Goal: Task Accomplishment & Management: Manage account settings

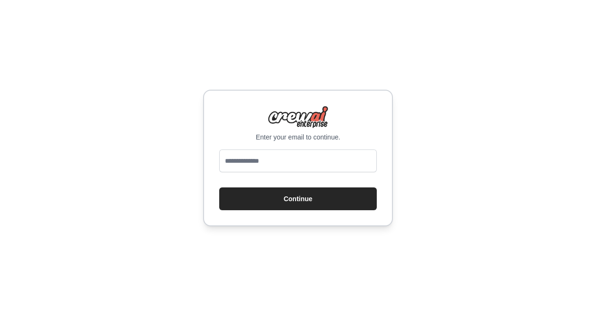
type input "**********"
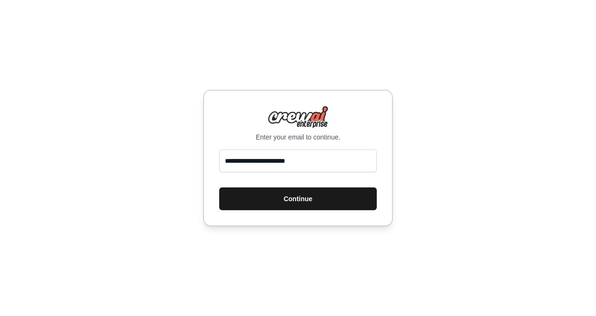
click at [287, 199] on button "Continue" at bounding box center [298, 199] width 158 height 23
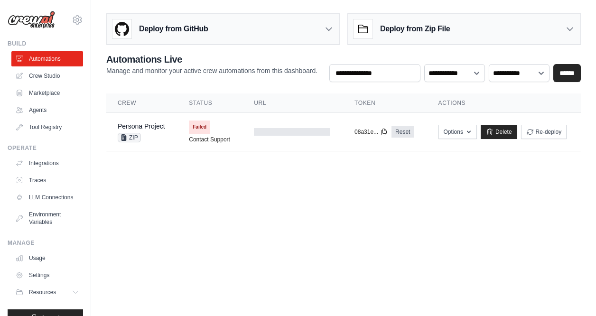
click at [231, 34] on div "Deploy from GitHub" at bounding box center [223, 29] width 233 height 31
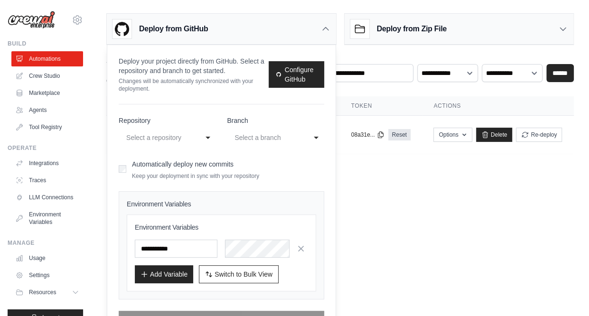
click at [204, 139] on div "**********" at bounding box center [167, 137] width 97 height 17
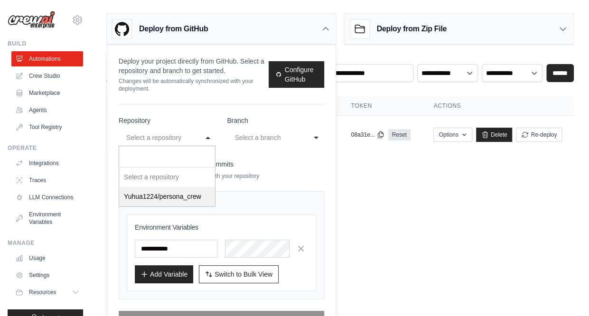
select select "**********"
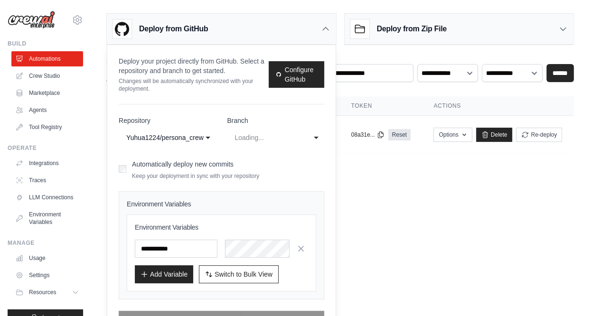
select select "****"
click at [193, 252] on input "text" at bounding box center [176, 249] width 83 height 18
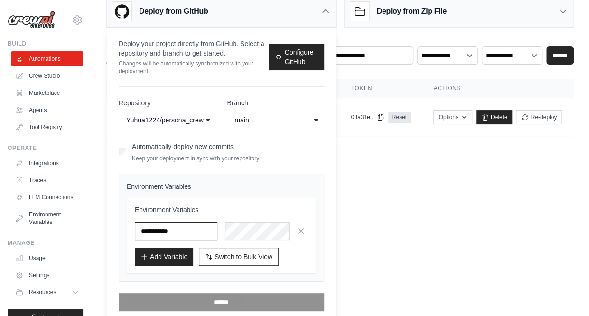
scroll to position [22, 0]
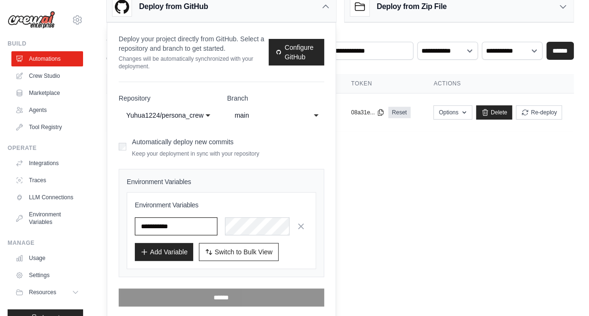
click at [196, 220] on input "text" at bounding box center [176, 226] width 83 height 18
paste input "**********"
type input "**********"
click at [176, 250] on button "Add Variable" at bounding box center [164, 252] width 58 height 18
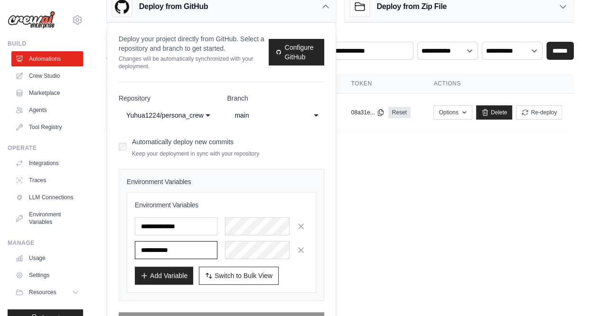
click at [194, 248] on input "text" at bounding box center [176, 250] width 83 height 18
paste input "**********"
type input "**********"
click at [178, 272] on button "Add Variable" at bounding box center [164, 275] width 58 height 18
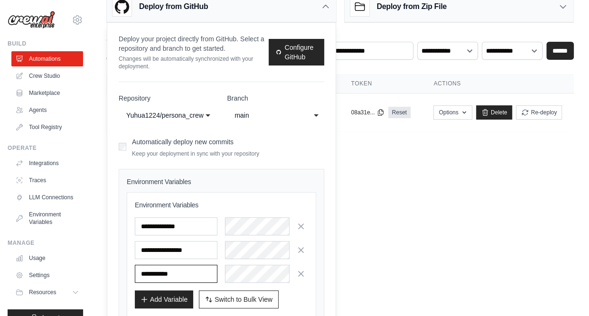
click at [189, 270] on input "text" at bounding box center [176, 274] width 83 height 18
paste input "**********"
type input "**********"
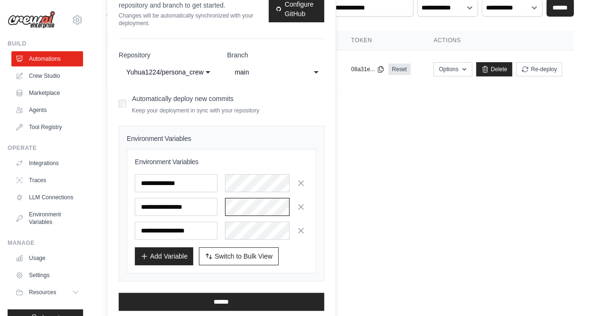
scroll to position [69, 0]
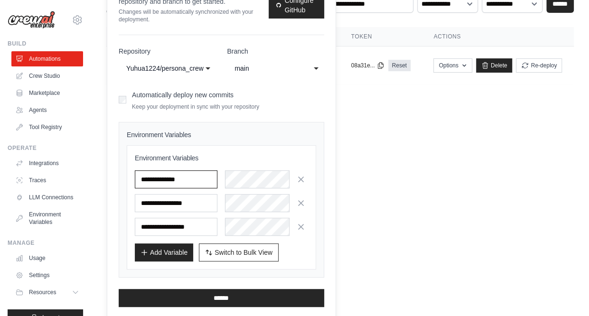
drag, startPoint x: 203, startPoint y: 179, endPoint x: 132, endPoint y: 179, distance: 71.2
click at [132, 179] on div "**********" at bounding box center [221, 207] width 189 height 124
click at [198, 198] on input "**********" at bounding box center [176, 203] width 83 height 18
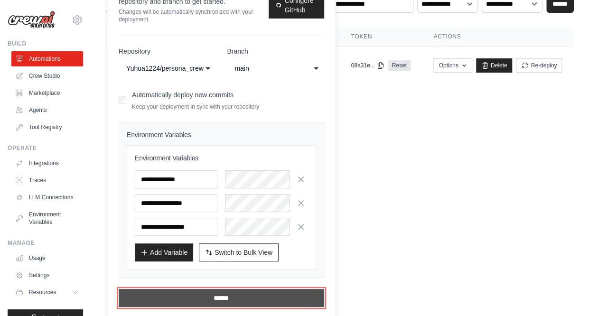
click at [258, 297] on input "******" at bounding box center [222, 298] width 206 height 18
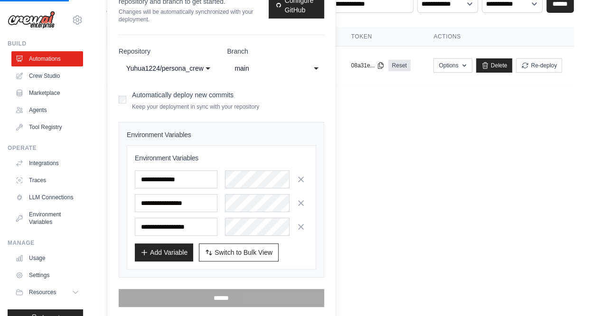
scroll to position [0, 0]
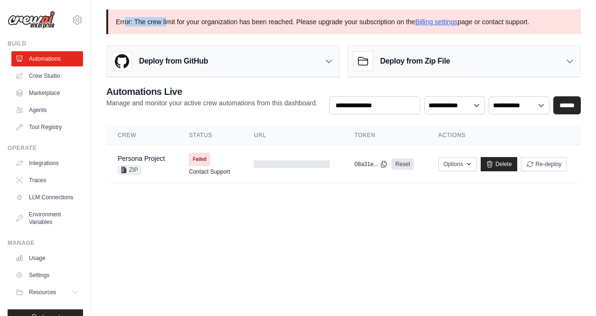
drag, startPoint x: 124, startPoint y: 20, endPoint x: 167, endPoint y: 24, distance: 42.9
click at [167, 24] on p "Error: The crew limit for your organization has been reached. Please upgrade yo…" at bounding box center [343, 21] width 475 height 25
drag, startPoint x: 167, startPoint y: 24, endPoint x: 257, endPoint y: 30, distance: 90.4
click at [257, 30] on p "Error: The crew limit for your organization has been reached. Please upgrade yo…" at bounding box center [343, 21] width 475 height 25
drag, startPoint x: 165, startPoint y: 22, endPoint x: 146, endPoint y: 22, distance: 18.5
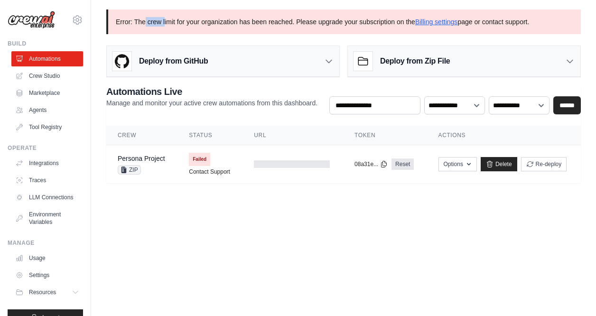
click at [146, 22] on p "Error: The crew limit for your organization has been reached. Please upgrade yo…" at bounding box center [343, 21] width 475 height 25
click at [432, 22] on link "Billing settings" at bounding box center [436, 22] width 43 height 8
click at [258, 175] on td at bounding box center [293, 164] width 101 height 38
click at [182, 188] on main "**********" at bounding box center [343, 102] width 505 height 204
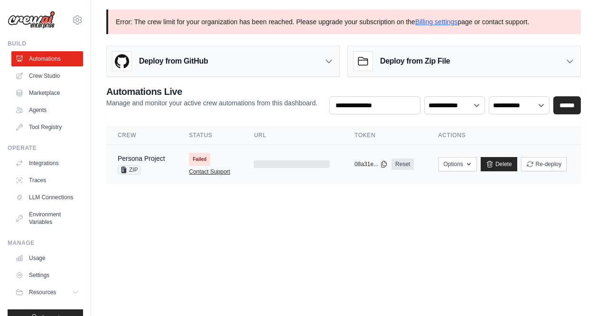
click at [192, 170] on link "Contact Support" at bounding box center [209, 172] width 41 height 8
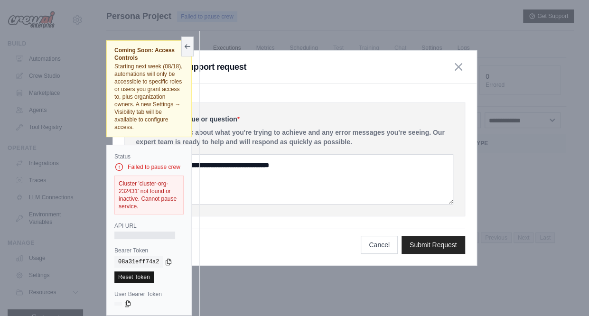
scroll to position [53, 0]
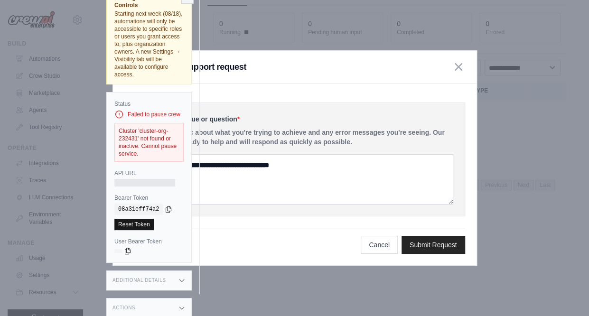
click at [136, 224] on link "Reset Token" at bounding box center [133, 224] width 39 height 11
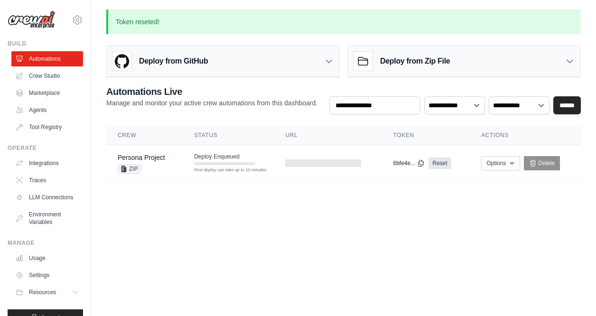
click at [438, 225] on body "[EMAIL_ADDRESS][DOMAIN_NAME] Settings Build Automations Crew Studio" at bounding box center [298, 158] width 596 height 316
click at [458, 199] on main "**********" at bounding box center [343, 101] width 505 height 202
click at [500, 161] on button "Options" at bounding box center [500, 163] width 38 height 14
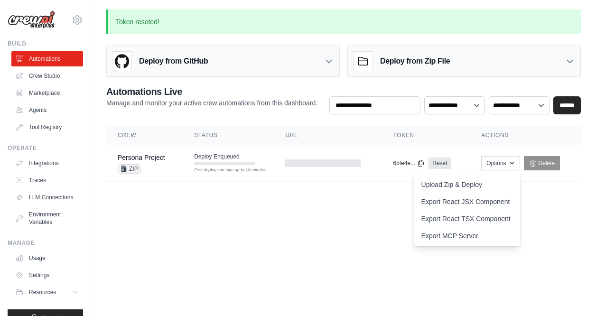
click at [330, 239] on body "[EMAIL_ADDRESS][DOMAIN_NAME] Settings Build Automations Crew Studio" at bounding box center [298, 158] width 596 height 316
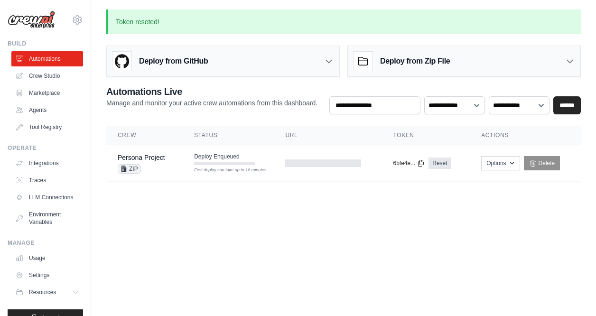
click at [217, 217] on body "[EMAIL_ADDRESS][DOMAIN_NAME] Settings Build Automations Crew Studio" at bounding box center [298, 158] width 596 height 316
click at [220, 66] on div "Deploy from GitHub" at bounding box center [223, 61] width 233 height 31
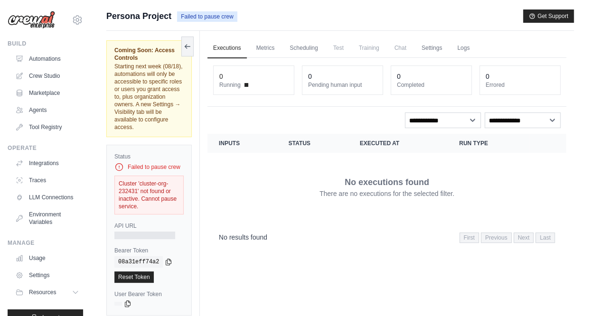
click at [163, 167] on div "Failed to pause crew" at bounding box center [148, 166] width 69 height 9
drag, startPoint x: 157, startPoint y: 205, endPoint x: 113, endPoint y: 183, distance: 49.3
click at [113, 183] on div "Status Failed to pause crew Cluster 'cluster-org-232431' not found or inactive.…" at bounding box center [148, 230] width 85 height 171
click at [159, 208] on div "Cluster 'cluster-org-232431' not found or inactive. Cannot pause service." at bounding box center [148, 195] width 69 height 39
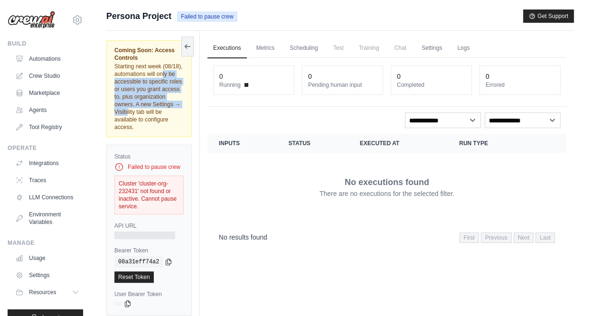
drag, startPoint x: 114, startPoint y: 72, endPoint x: 147, endPoint y: 103, distance: 45.7
click at [147, 103] on span "Starting next week (08/18), automations will only be accessible to specific rol…" at bounding box center [148, 96] width 68 height 67
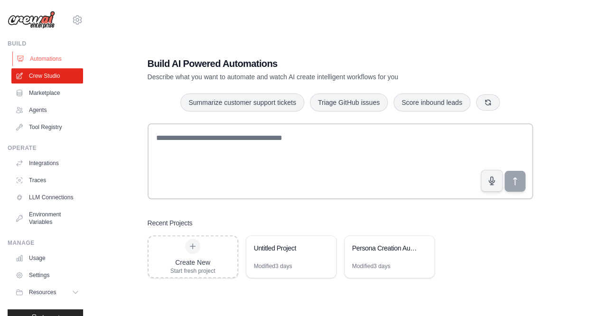
click at [31, 57] on link "Automations" at bounding box center [48, 58] width 72 height 15
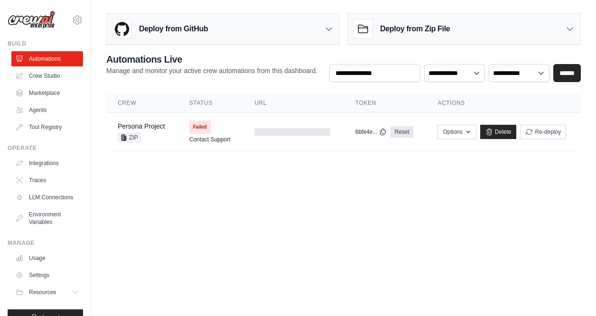
click at [234, 234] on body "sharon55641.c@nycu.edu.tw Settings Build Automations Crew Studio" at bounding box center [298, 158] width 596 height 316
click at [221, 188] on body "sharon55641.c@nycu.edu.tw Settings Build Automations Crew Studio" at bounding box center [298, 158] width 596 height 316
click at [535, 129] on button "Re-deploy" at bounding box center [543, 131] width 46 height 14
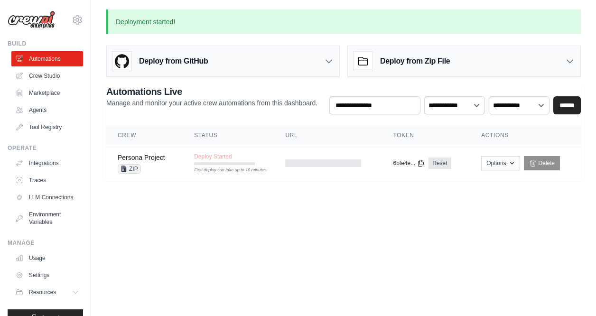
click at [197, 23] on p "Deployment started!" at bounding box center [343, 21] width 475 height 25
click at [501, 166] on button "Options" at bounding box center [500, 163] width 38 height 14
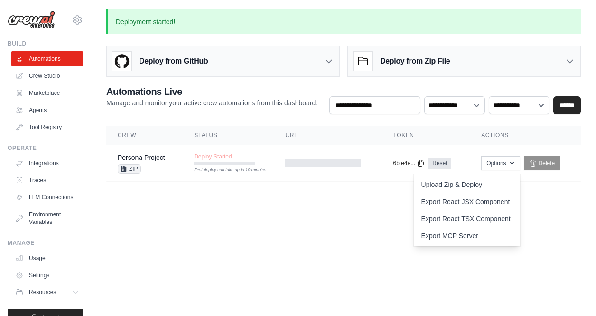
click at [290, 225] on body "[EMAIL_ADDRESS][DOMAIN_NAME] Settings Build Automations Crew Studio" at bounding box center [298, 158] width 596 height 316
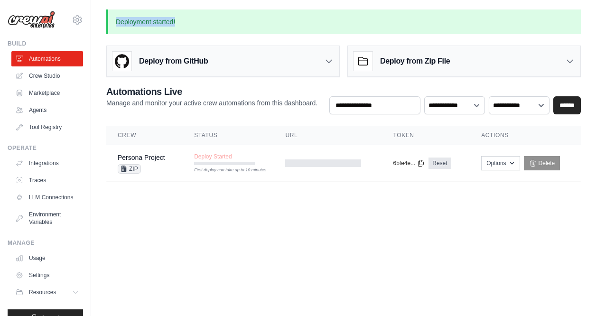
drag, startPoint x: 175, startPoint y: 20, endPoint x: 114, endPoint y: 24, distance: 60.4
click at [114, 24] on p "Deployment started!" at bounding box center [343, 21] width 475 height 25
click at [44, 75] on link "Crew Studio" at bounding box center [48, 75] width 72 height 15
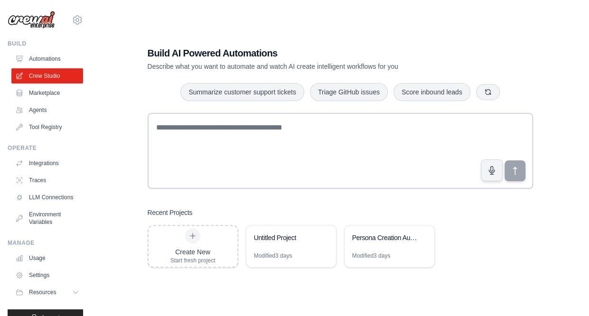
scroll to position [19, 0]
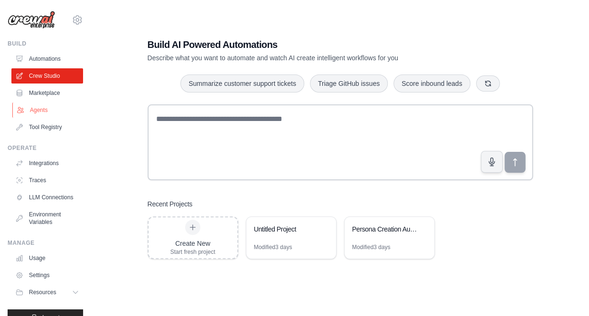
click at [45, 113] on link "Agents" at bounding box center [48, 110] width 72 height 15
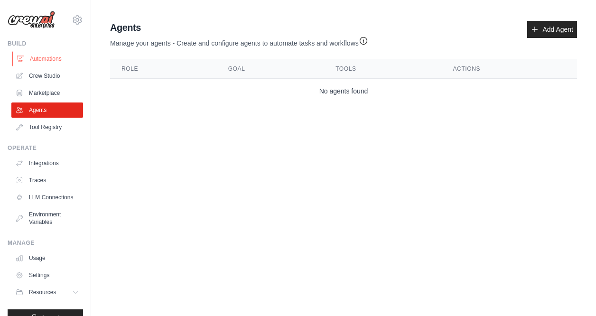
click at [54, 63] on link "Automations" at bounding box center [48, 58] width 72 height 15
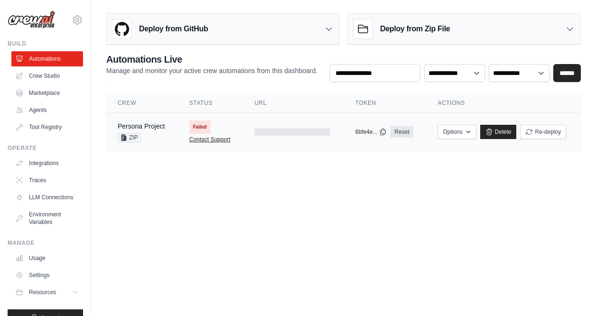
click at [205, 141] on link "Contact Support" at bounding box center [209, 140] width 41 height 8
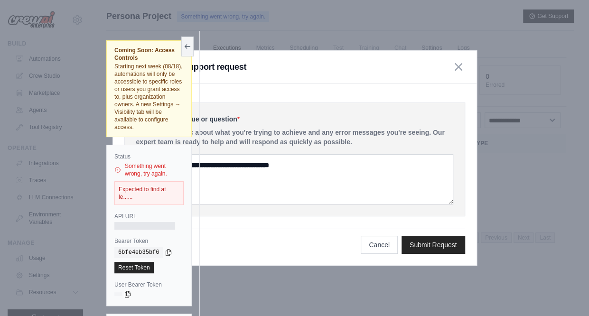
drag, startPoint x: 138, startPoint y: 196, endPoint x: 117, endPoint y: 188, distance: 22.4
click at [117, 188] on div "Expected to find at le......" at bounding box center [148, 193] width 69 height 24
drag, startPoint x: 117, startPoint y: 188, endPoint x: 135, endPoint y: 195, distance: 19.4
click at [135, 195] on div "Expected to find at le......" at bounding box center [148, 193] width 69 height 24
click at [146, 196] on div "Expected to find at le......" at bounding box center [148, 193] width 69 height 24
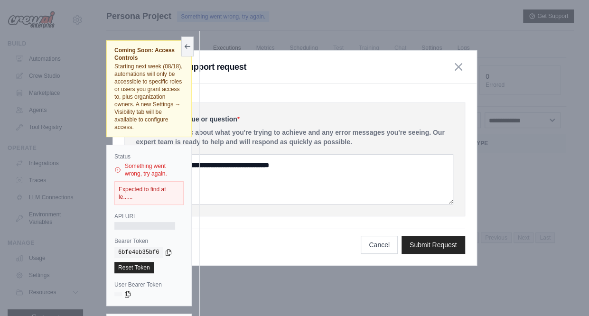
click at [125, 197] on div "Expected to find at le......" at bounding box center [148, 193] width 69 height 24
click at [164, 203] on div "Expected to find at le......" at bounding box center [148, 193] width 69 height 24
click at [142, 204] on div "Expected to find at le......" at bounding box center [148, 193] width 69 height 24
click at [117, 169] on icon at bounding box center [117, 169] width 7 height 9
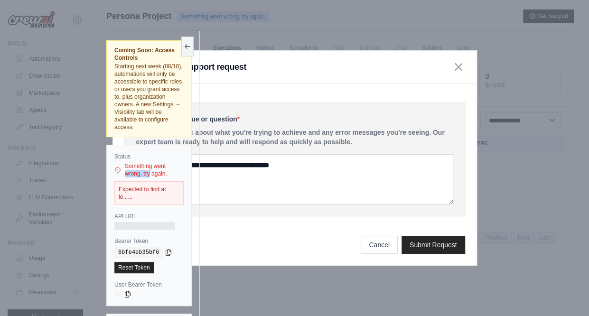
drag, startPoint x: 117, startPoint y: 169, endPoint x: 126, endPoint y: 71, distance: 99.1
click at [126, 71] on span "Starting next week (08/18), automations will only be accessible to specific rol…" at bounding box center [148, 96] width 68 height 67
click at [154, 170] on div "Something went wrong, try again." at bounding box center [148, 169] width 69 height 15
click at [140, 191] on div "Expected to find at le......" at bounding box center [148, 193] width 69 height 24
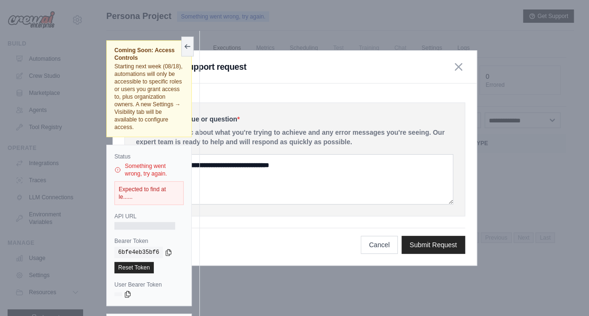
drag, startPoint x: 140, startPoint y: 191, endPoint x: 126, endPoint y: 162, distance: 32.7
click at [126, 162] on div "Something went wrong, try again." at bounding box center [148, 169] width 69 height 15
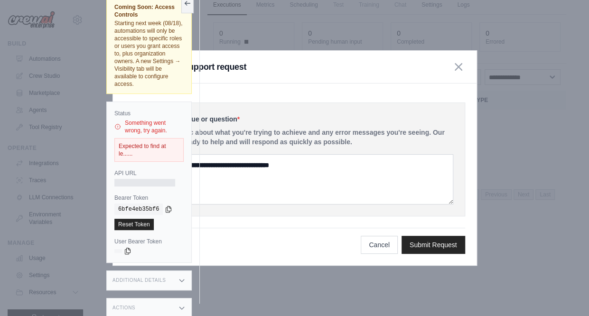
click at [183, 281] on icon at bounding box center [182, 281] width 8 height 8
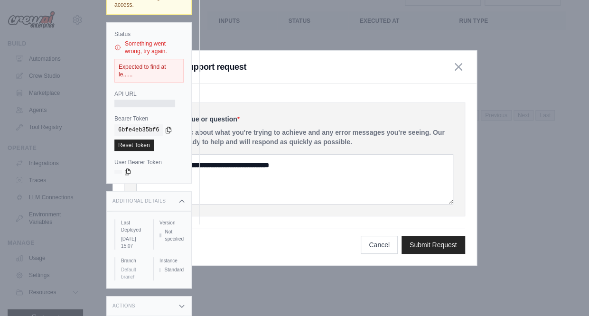
scroll to position [89, 0]
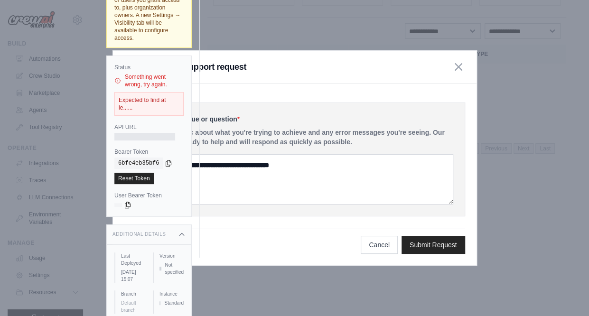
click at [147, 98] on div "Expected to find at le......" at bounding box center [148, 104] width 69 height 24
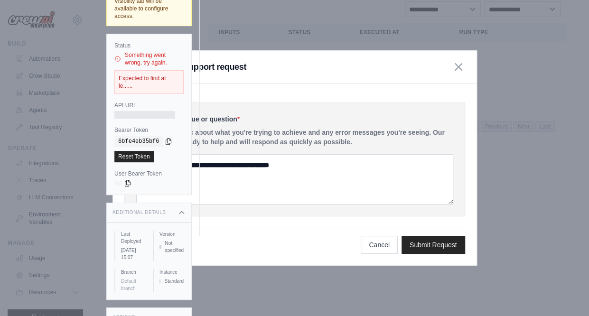
scroll to position [127, 0]
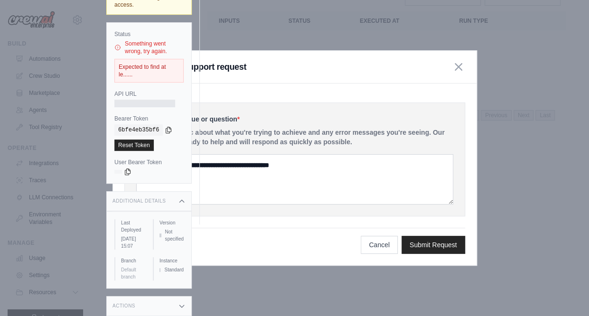
click at [180, 302] on div "Actions" at bounding box center [148, 306] width 85 height 20
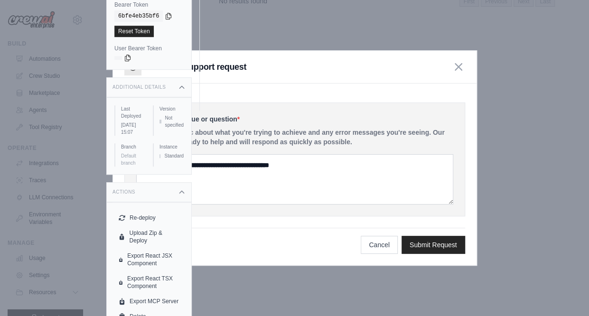
scroll to position [257, 0]
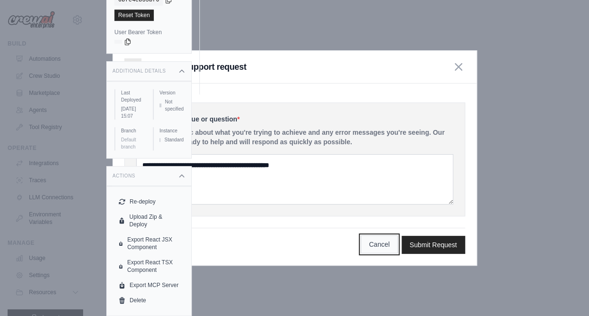
click at [383, 248] on button "Cancel" at bounding box center [379, 244] width 37 height 18
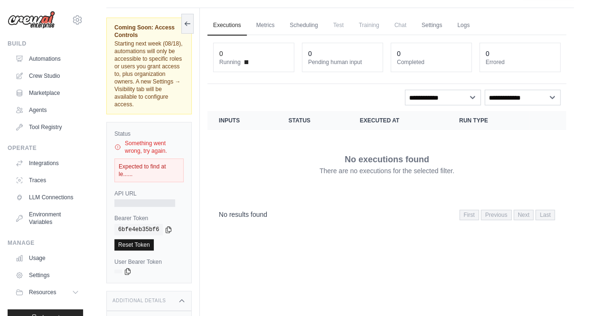
scroll to position [0, 0]
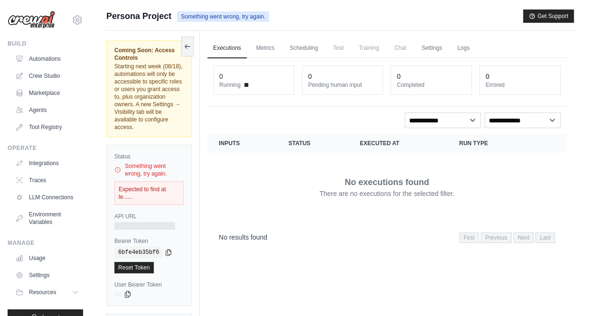
drag, startPoint x: 155, startPoint y: 131, endPoint x: 109, endPoint y: 74, distance: 73.6
click at [109, 74] on div "Coming Soon: Access Controls Starting next week (08/18), automations will only …" at bounding box center [148, 88] width 85 height 97
drag, startPoint x: 132, startPoint y: 198, endPoint x: 115, endPoint y: 185, distance: 22.0
click at [115, 185] on div "Expected to find at le......" at bounding box center [148, 193] width 69 height 24
click at [342, 48] on span "Test" at bounding box center [339, 47] width 22 height 19
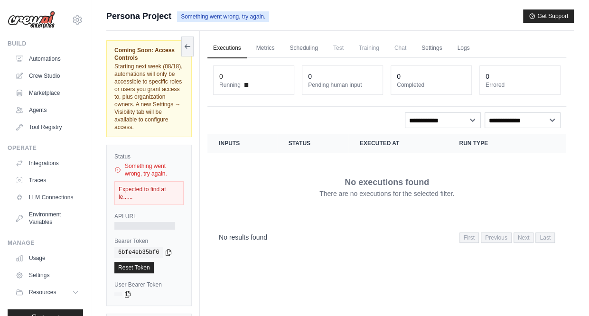
click at [233, 49] on link "Executions" at bounding box center [226, 48] width 39 height 20
click at [271, 49] on link "Metrics" at bounding box center [266, 48] width 30 height 20
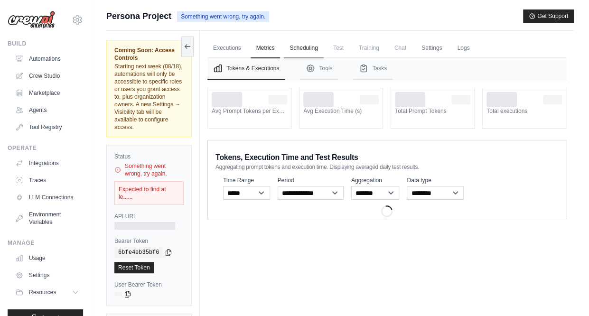
click at [304, 47] on link "Scheduling" at bounding box center [303, 48] width 39 height 20
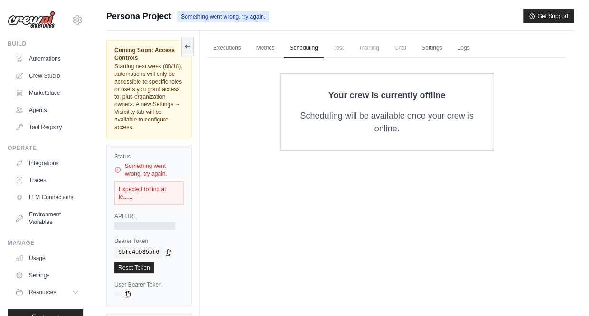
drag, startPoint x: 352, startPoint y: 46, endPoint x: 345, endPoint y: 47, distance: 7.8
click at [352, 46] on ul "Executions Metrics Scheduling Test Training Chat Settings Logs" at bounding box center [386, 47] width 359 height 19
click at [340, 47] on span "Test" at bounding box center [339, 47] width 22 height 19
click at [43, 63] on link "Automations" at bounding box center [48, 58] width 72 height 15
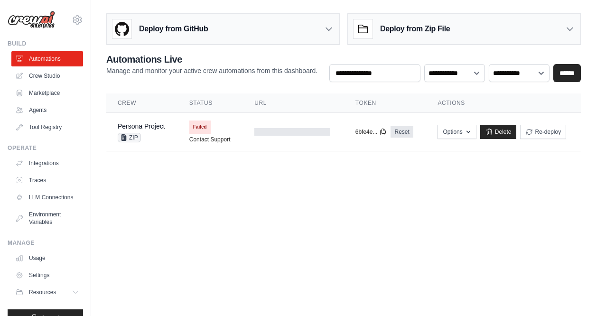
click at [144, 35] on div "Deploy from GitHub" at bounding box center [160, 28] width 95 height 19
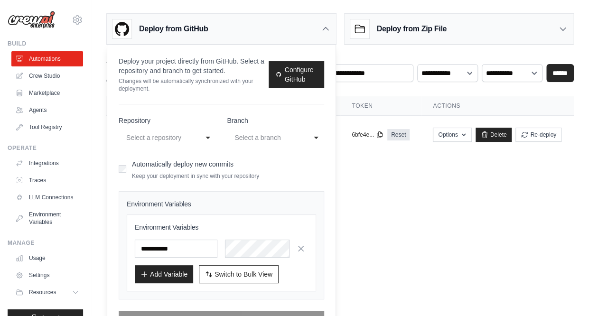
scroll to position [22, 0]
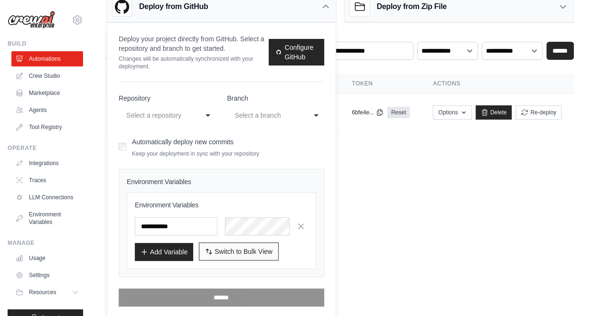
click at [220, 254] on span "Switch to Bulk View" at bounding box center [244, 251] width 58 height 9
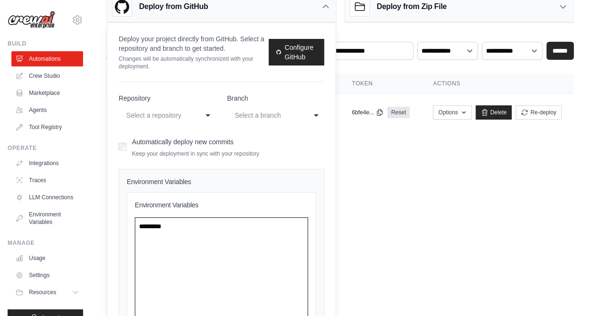
click at [209, 237] on textarea at bounding box center [221, 268] width 173 height 103
paste textarea "**********"
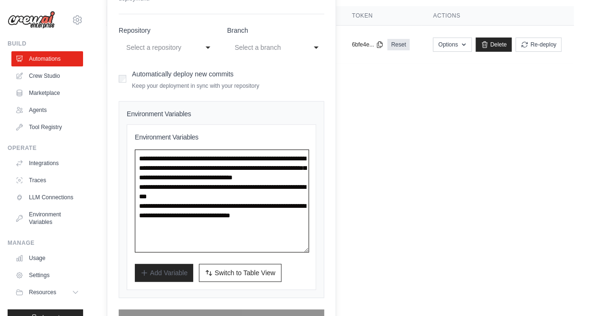
scroll to position [111, 0]
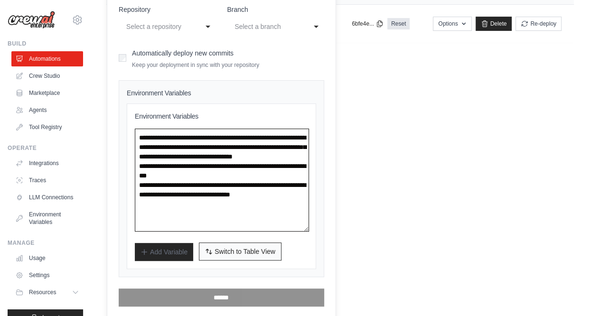
type textarea "**********"
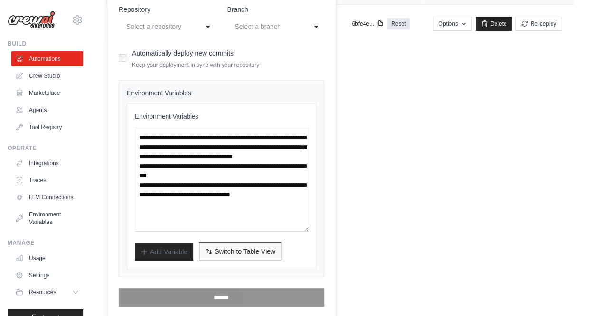
click at [252, 254] on span "Switch to Table View" at bounding box center [245, 251] width 61 height 9
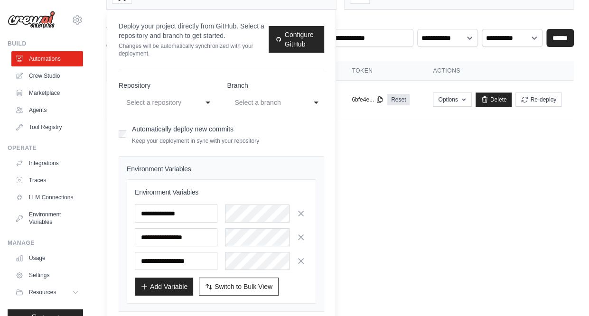
scroll to position [0, 0]
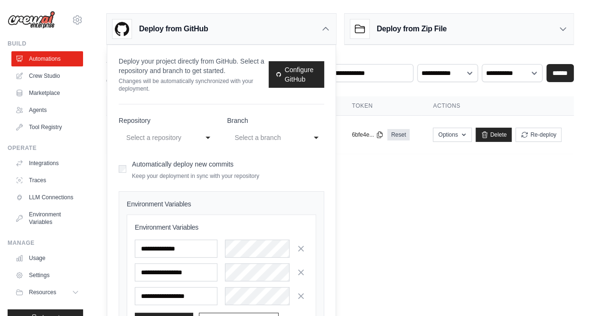
click at [143, 138] on div "Select a repository" at bounding box center [157, 137] width 63 height 11
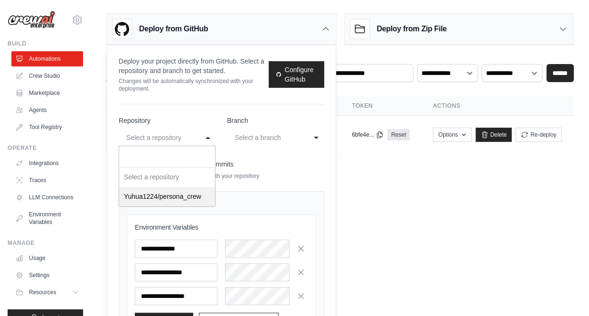
select select "**********"
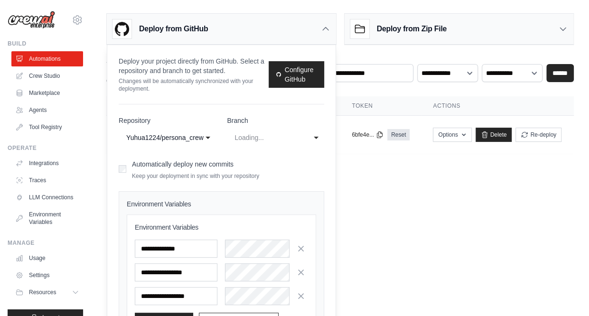
select select "****"
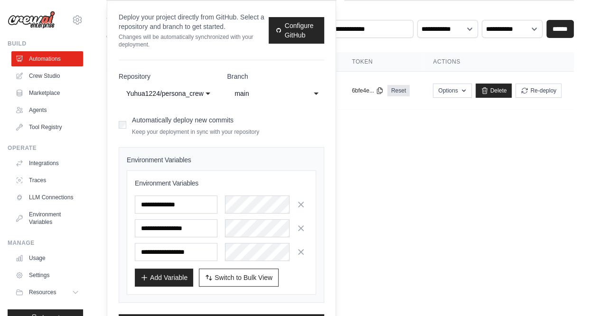
scroll to position [69, 0]
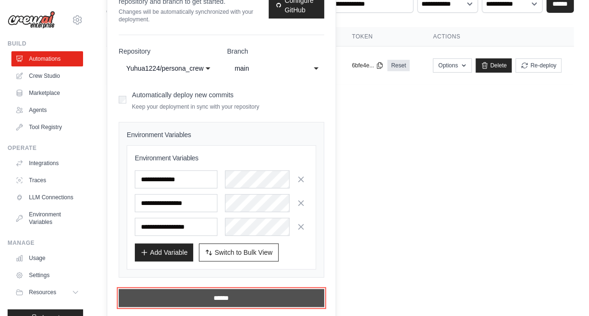
click at [189, 296] on input "******" at bounding box center [222, 298] width 206 height 18
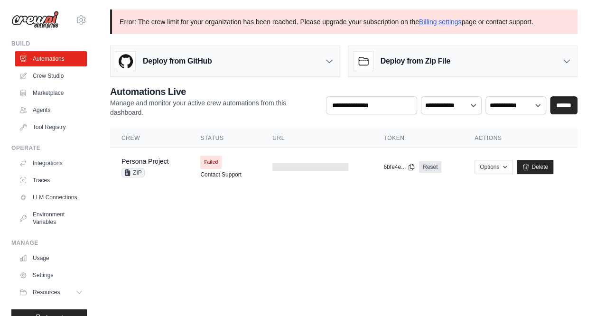
scroll to position [0, 0]
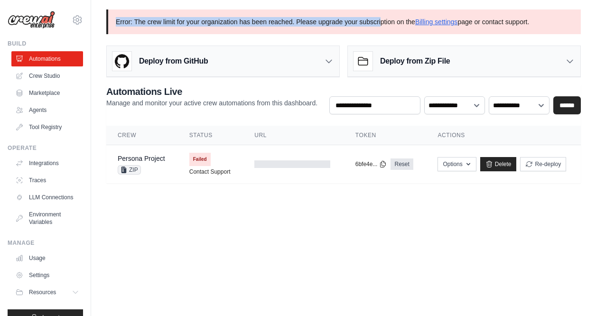
drag, startPoint x: 116, startPoint y: 21, endPoint x: 381, endPoint y: 24, distance: 264.9
click at [381, 24] on p "Error: The crew limit for your organization has been reached. Please upgrade yo…" at bounding box center [343, 21] width 475 height 25
click at [204, 16] on p "Error: The crew limit for your organization has been reached. Please upgrade yo…" at bounding box center [343, 21] width 475 height 25
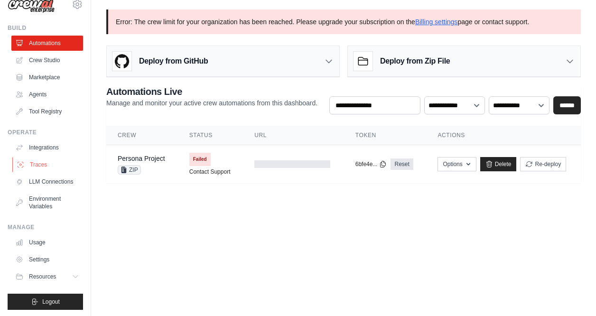
scroll to position [24, 0]
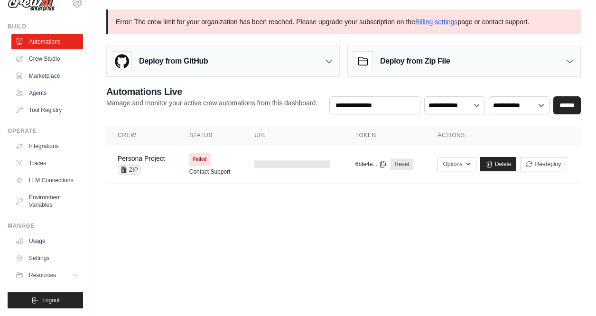
click at [214, 208] on body "[EMAIL_ADDRESS][DOMAIN_NAME] Settings Build Automations Crew Studio" at bounding box center [298, 158] width 596 height 316
click at [262, 239] on body "[EMAIL_ADDRESS][DOMAIN_NAME] Settings Build Automations Crew Studio" at bounding box center [298, 158] width 596 height 316
click at [528, 168] on button "Re-deploy" at bounding box center [543, 164] width 46 height 14
